Goal: Find specific page/section: Find specific page/section

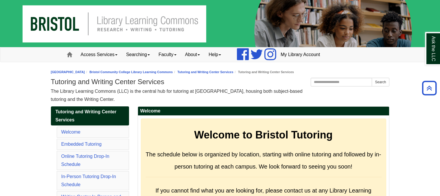
scroll to position [637, 0]
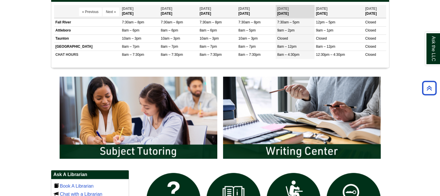
scroll to position [261, 0]
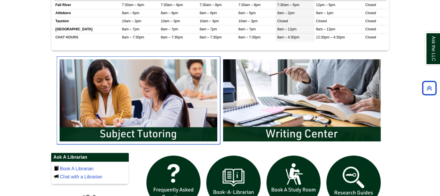
click at [161, 134] on img "slideshow" at bounding box center [139, 100] width 164 height 88
click at [157, 87] on img "slideshow" at bounding box center [139, 100] width 164 height 88
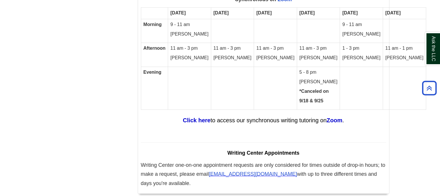
scroll to position [3363, 0]
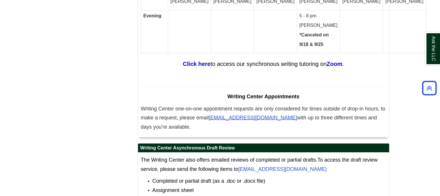
scroll to position [3363, 0]
